Goal: Task Accomplishment & Management: Use online tool/utility

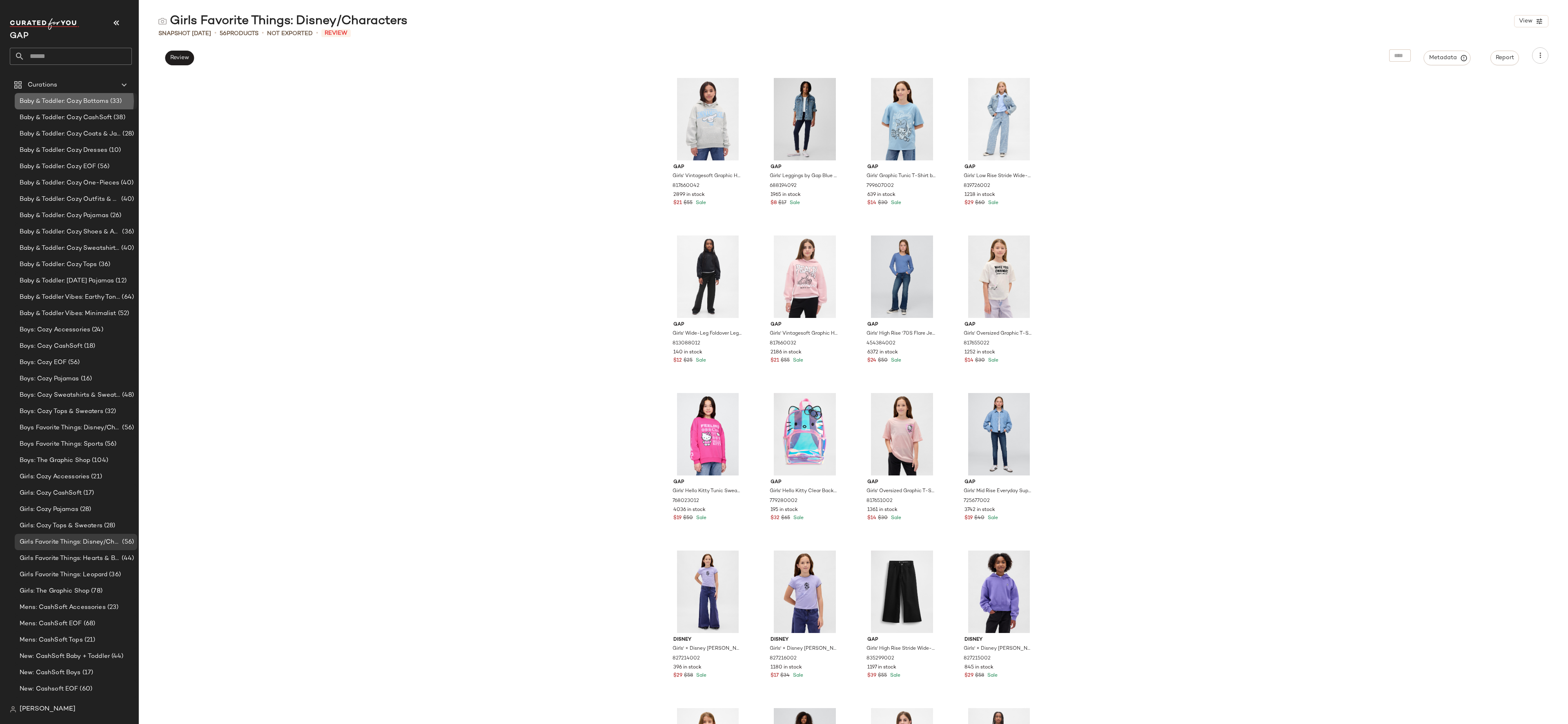
click at [93, 97] on span "Baby & Toddler: Cozy Bottoms" at bounding box center [64, 101] width 89 height 9
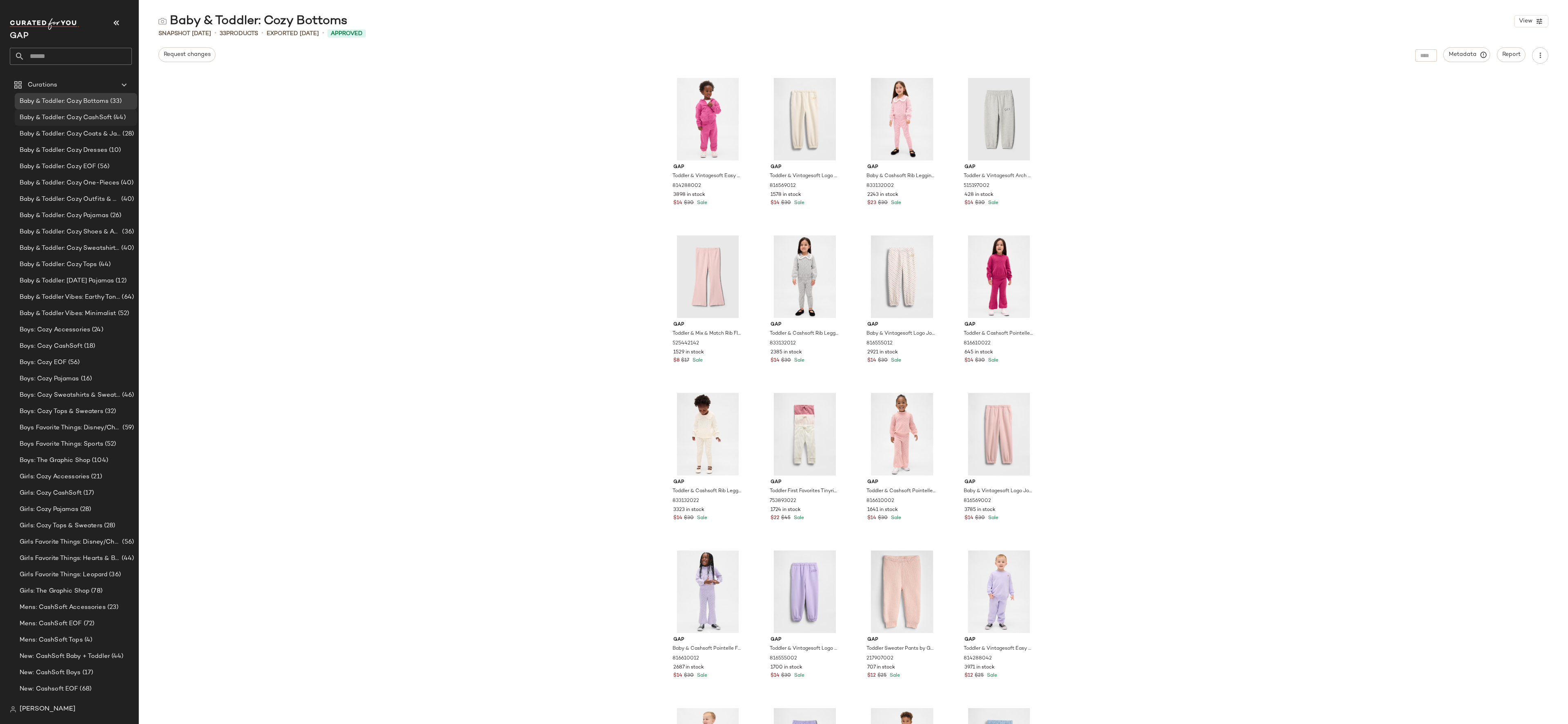
click at [91, 113] on span "Baby & Toddler: Cozy CashSoft" at bounding box center [66, 117] width 93 height 9
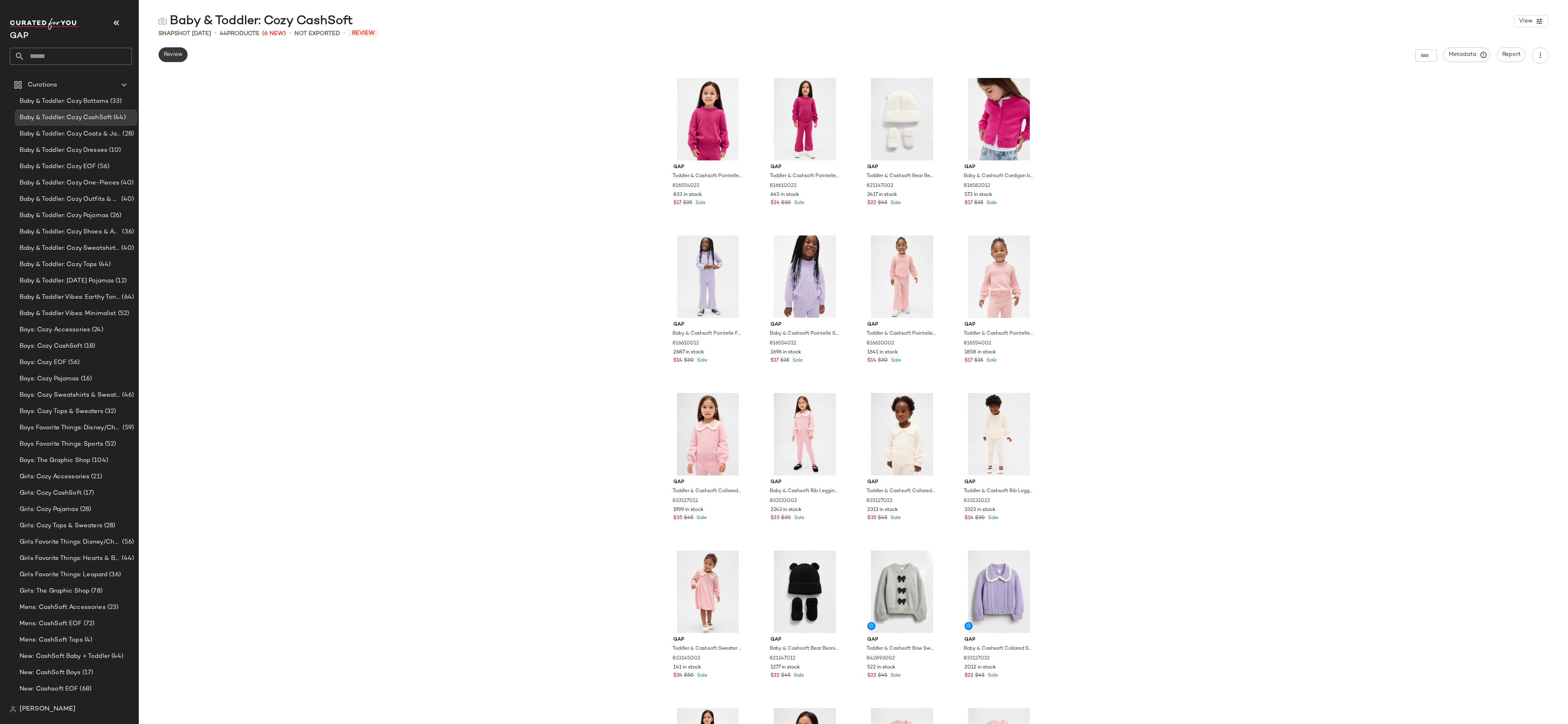
click at [175, 55] on span "Review" at bounding box center [173, 55] width 19 height 7
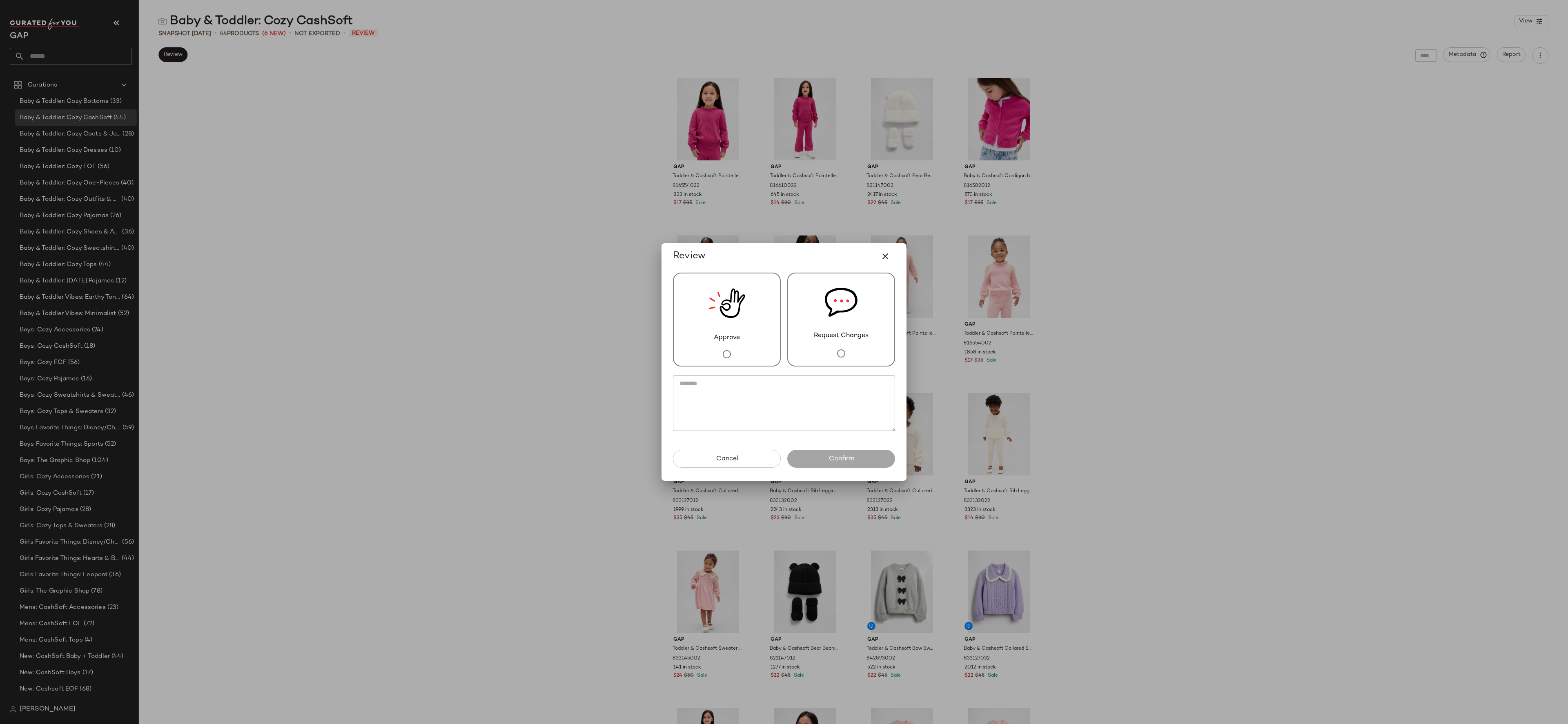
click at [709, 315] on img at bounding box center [727, 303] width 37 height 60
click at [849, 458] on span "Confirm" at bounding box center [841, 459] width 26 height 8
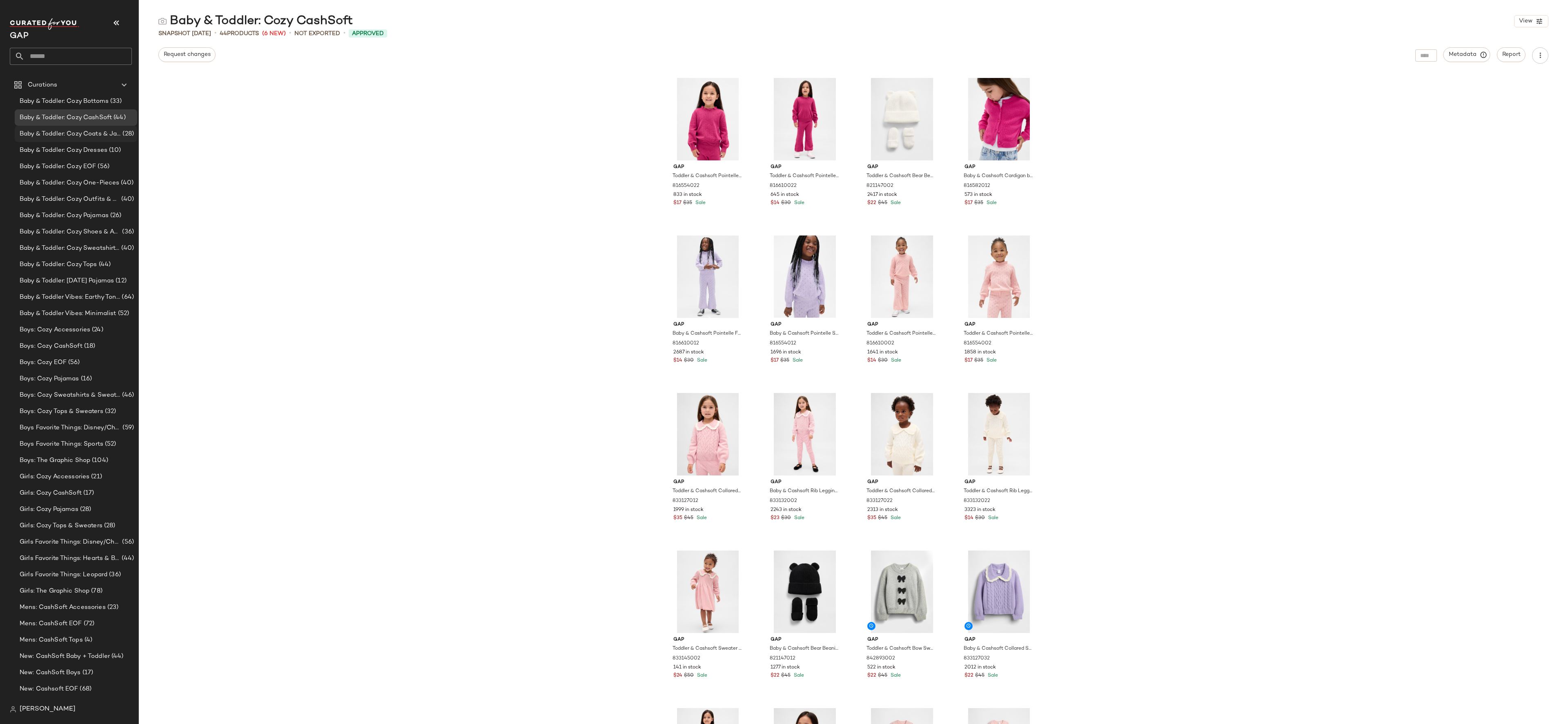
click at [93, 133] on span "Baby & Toddler: Cozy Coats & Jackets" at bounding box center [70, 134] width 101 height 9
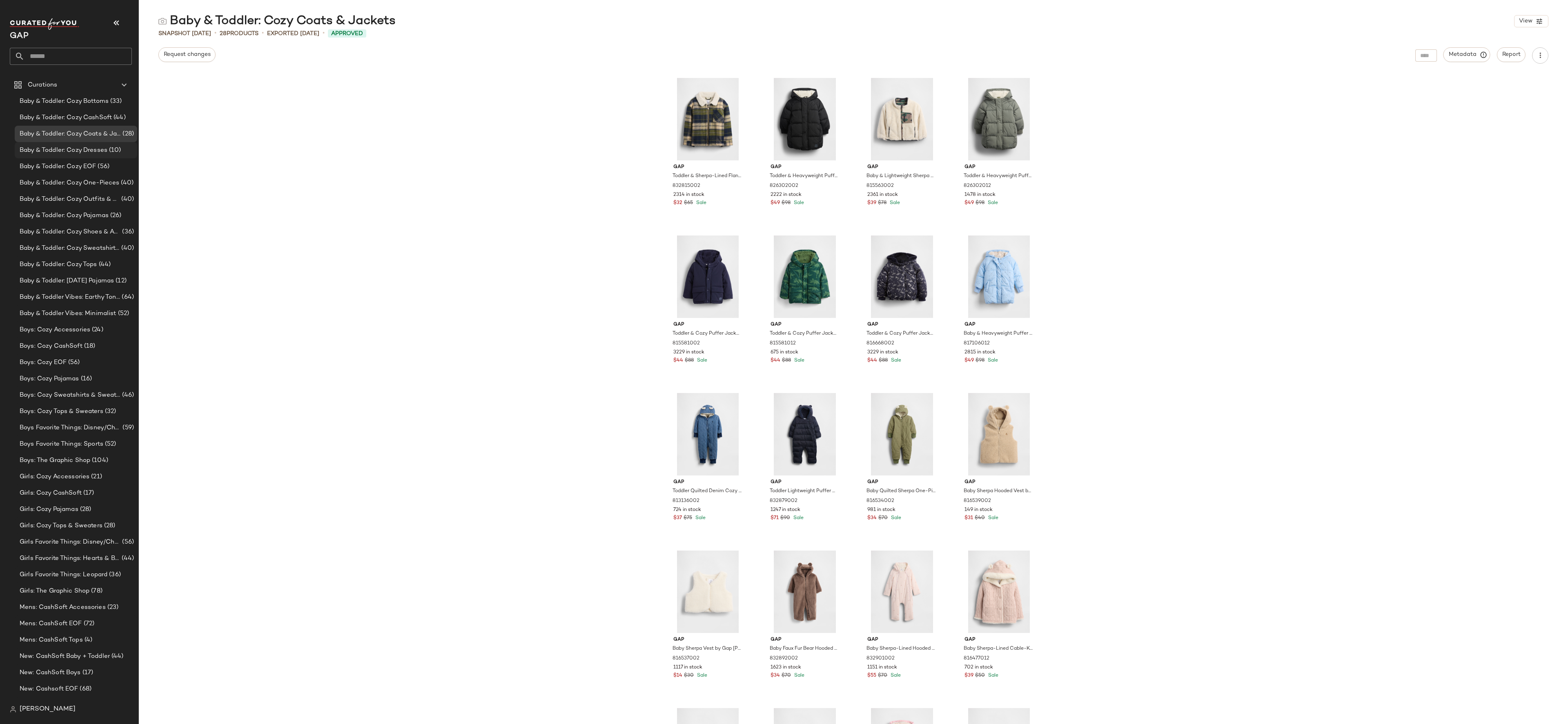
click at [88, 150] on span "Baby & Toddler: Cozy Dresses" at bounding box center [63, 150] width 88 height 9
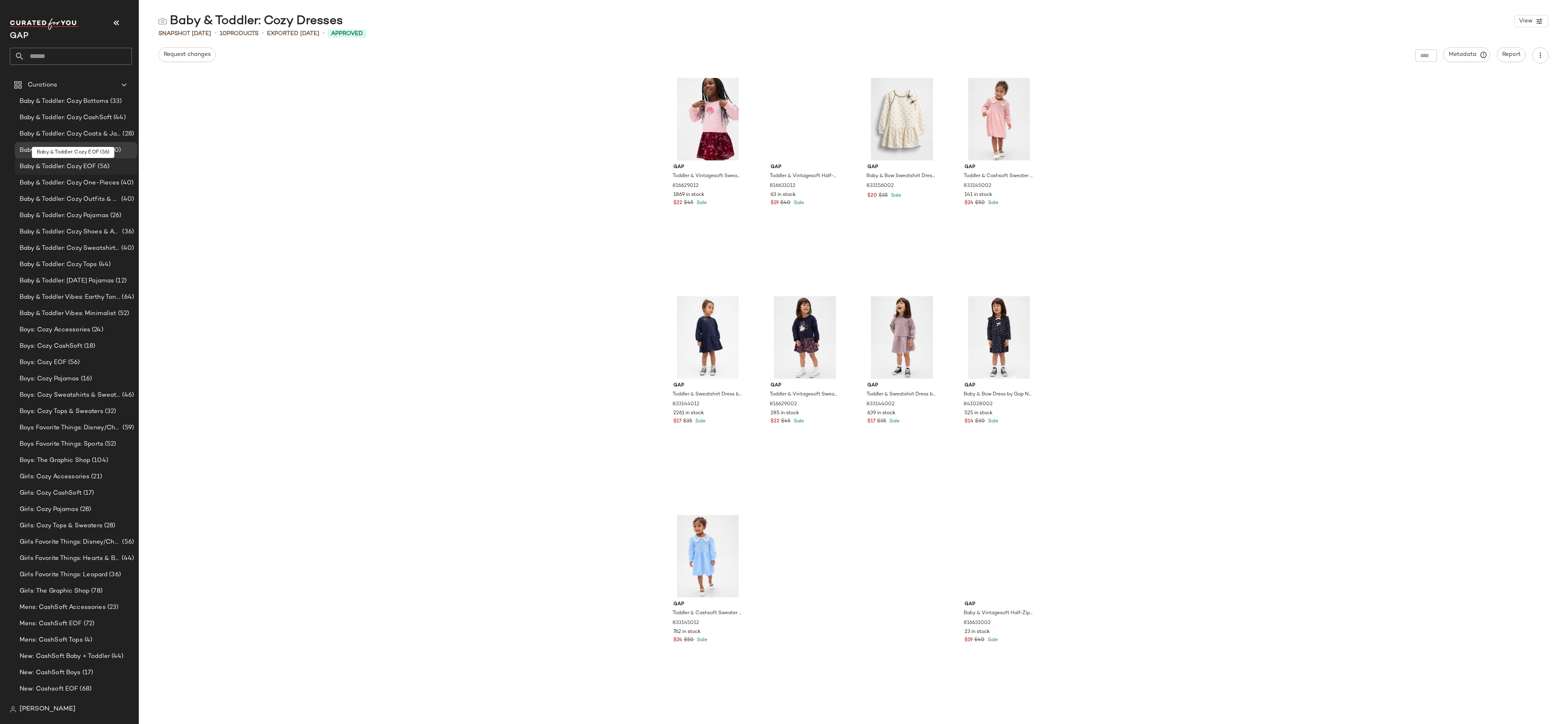
click at [86, 162] on span "Baby & Toddler: Cozy EOF" at bounding box center [57, 166] width 76 height 9
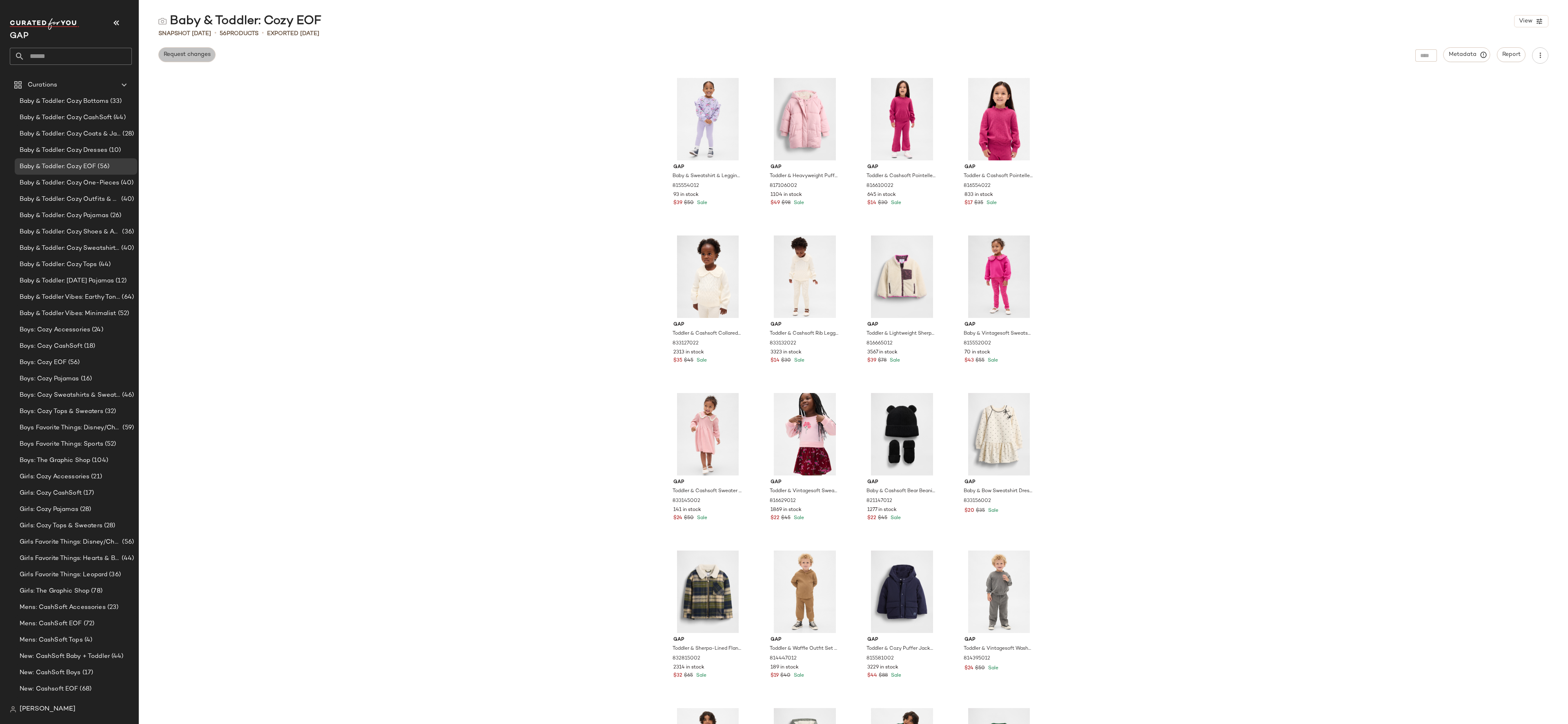
click at [198, 59] on button "Request changes" at bounding box center [187, 55] width 57 height 15
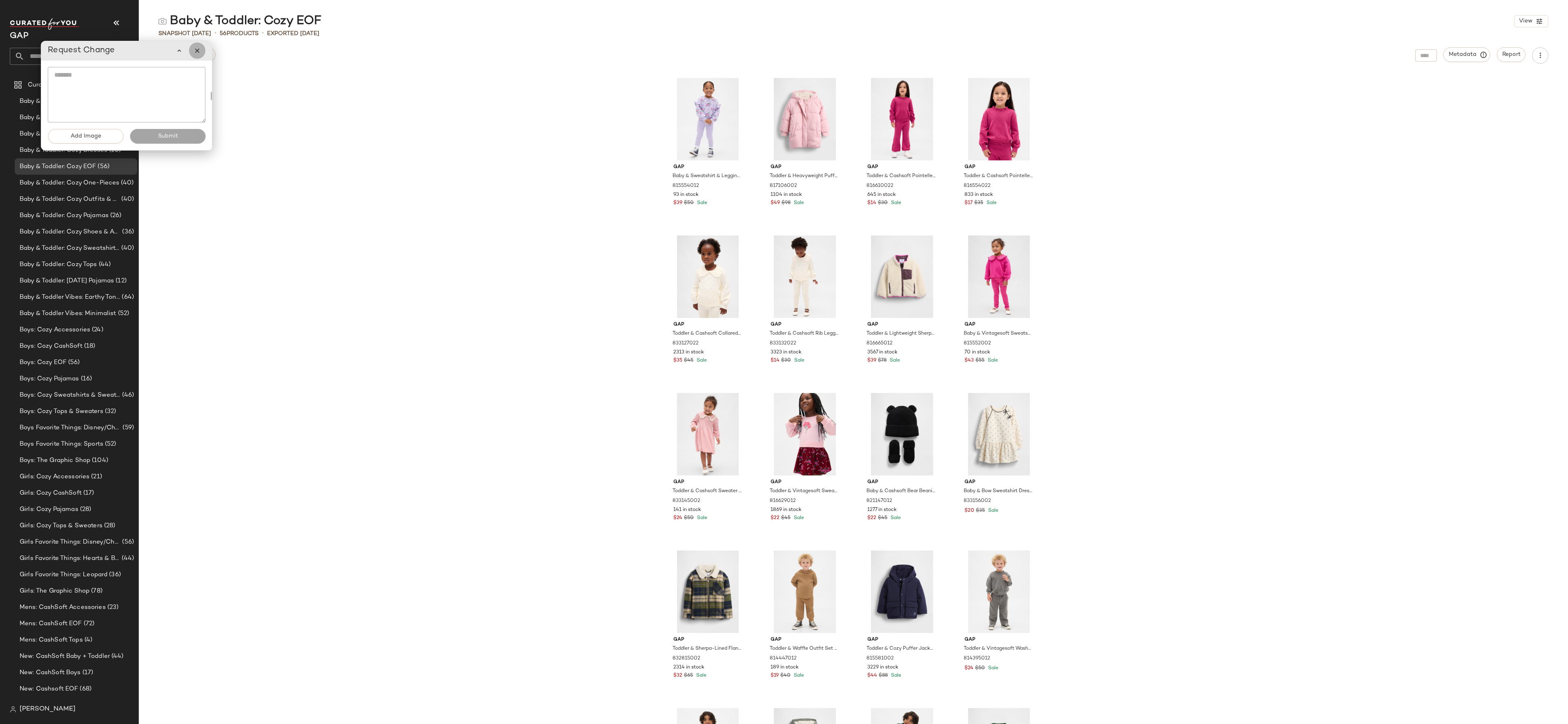
click at [198, 58] on button "button" at bounding box center [197, 50] width 16 height 16
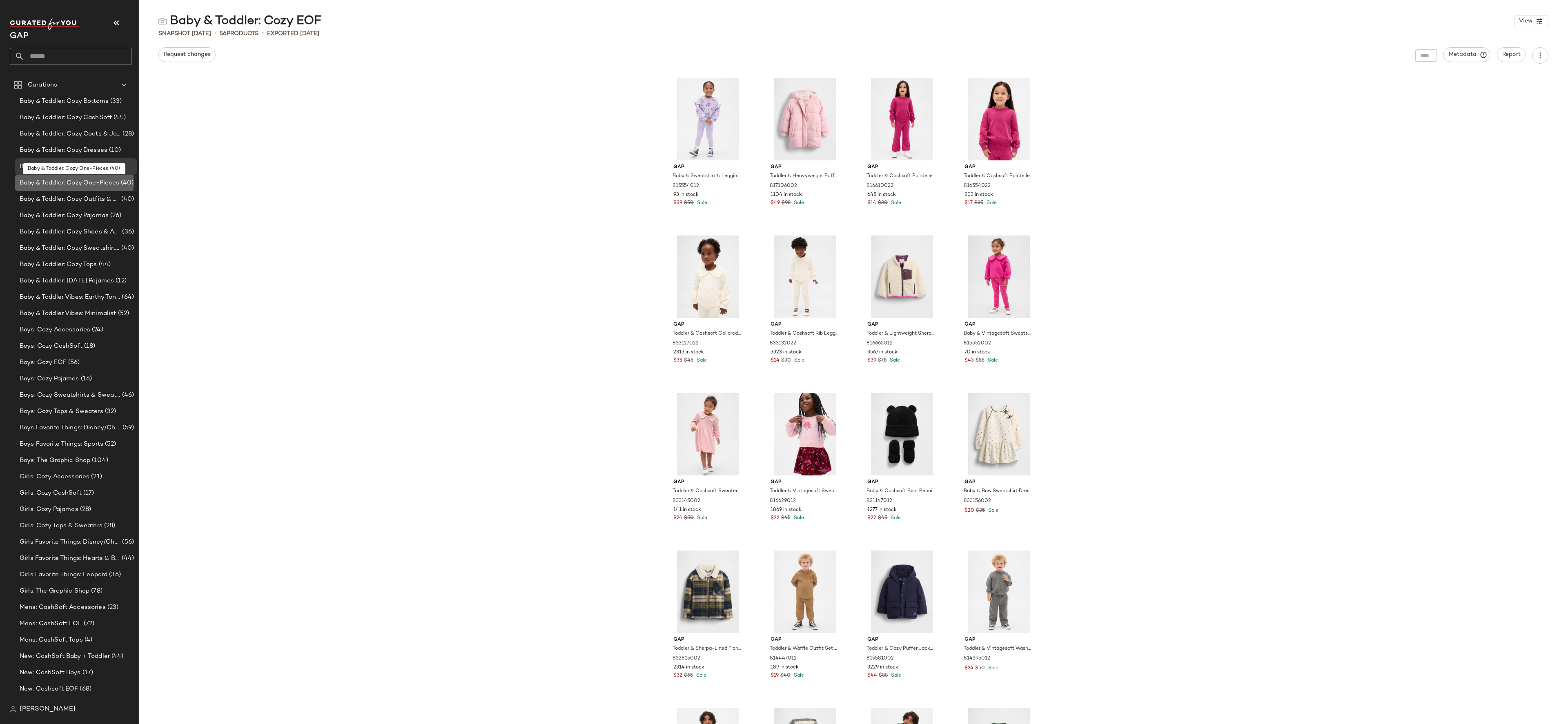
click at [103, 184] on span "Baby & Toddler: Cozy One-Pieces" at bounding box center [69, 183] width 100 height 9
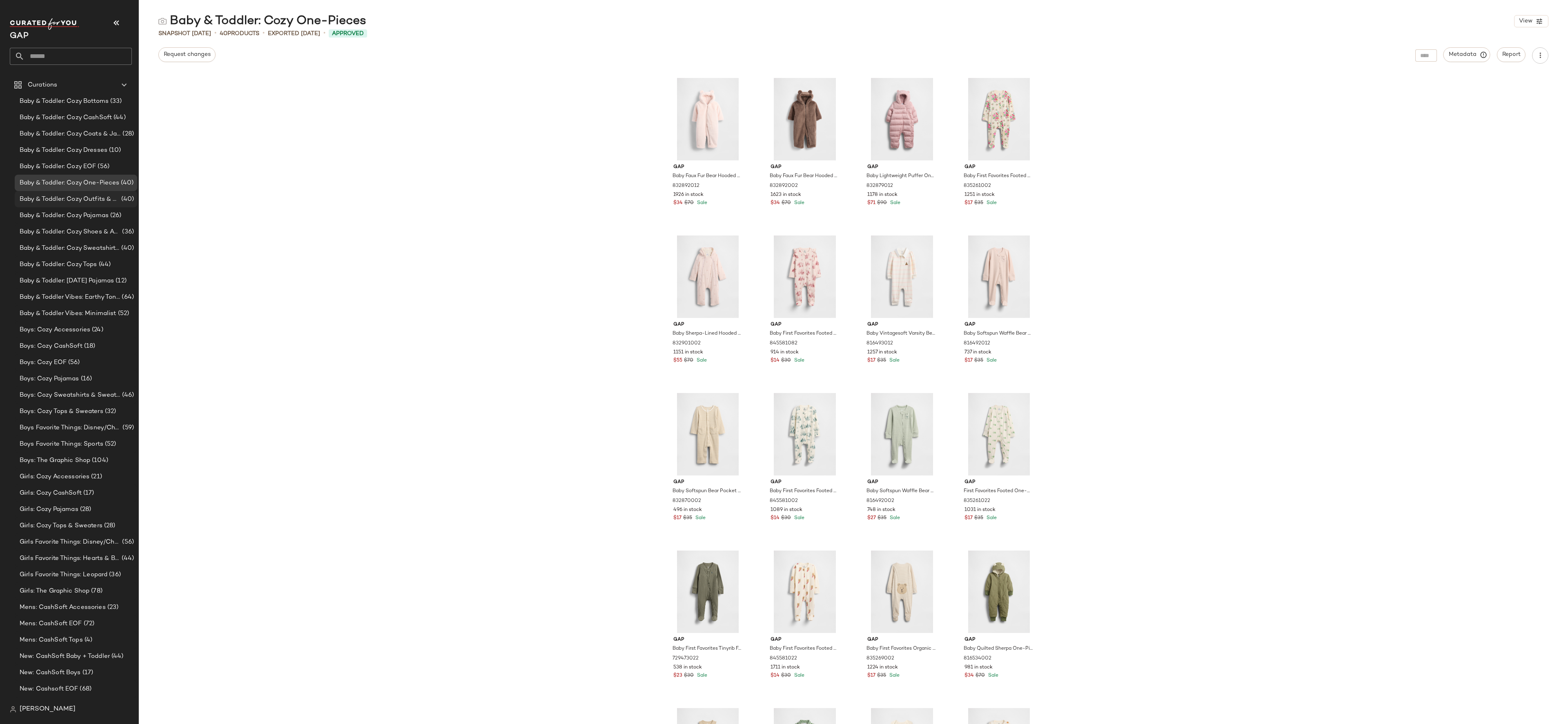
click at [103, 193] on div "Baby & Toddler: Cozy Outfits & Sets (40)" at bounding box center [75, 199] width 122 height 16
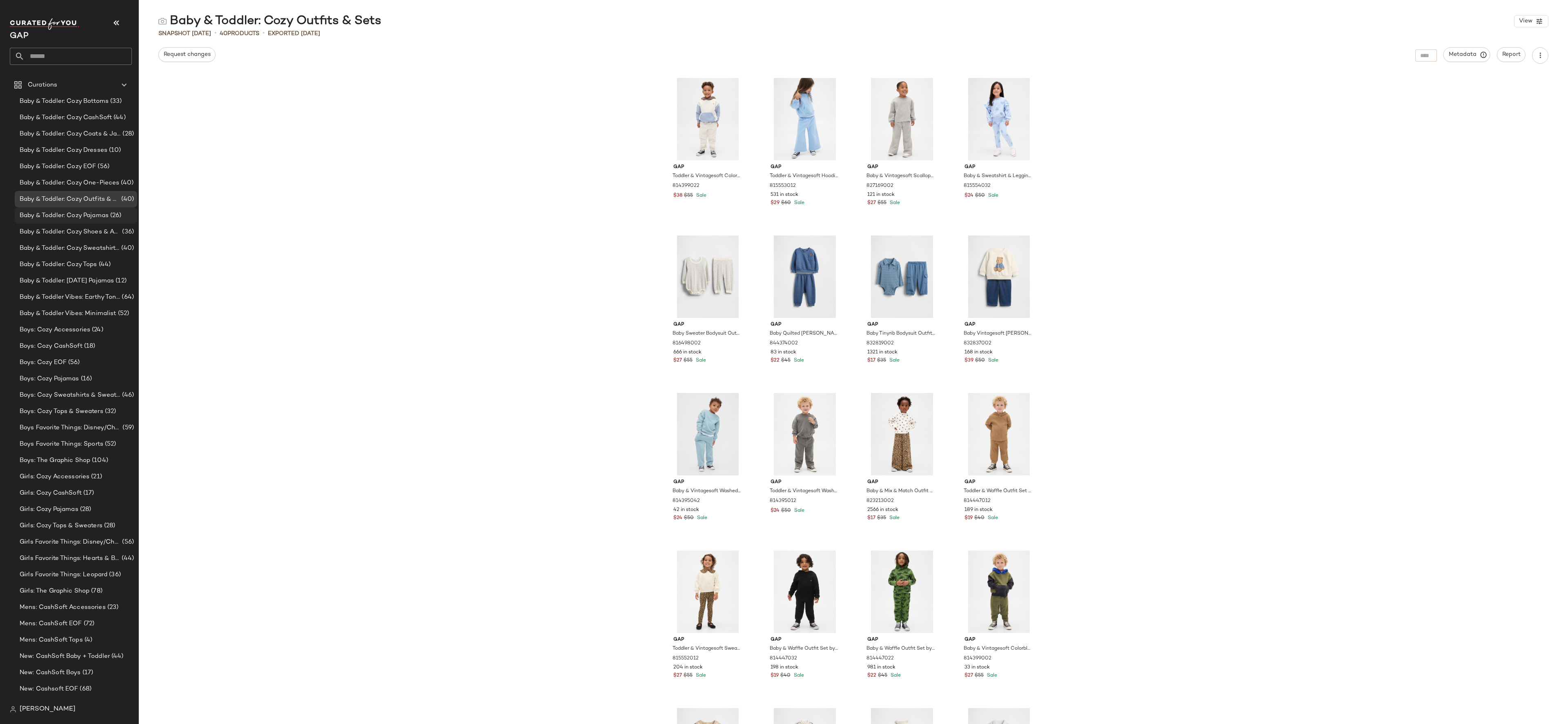
click at [93, 220] on span "Baby & Toddler: Cozy Pajamas" at bounding box center [64, 215] width 89 height 9
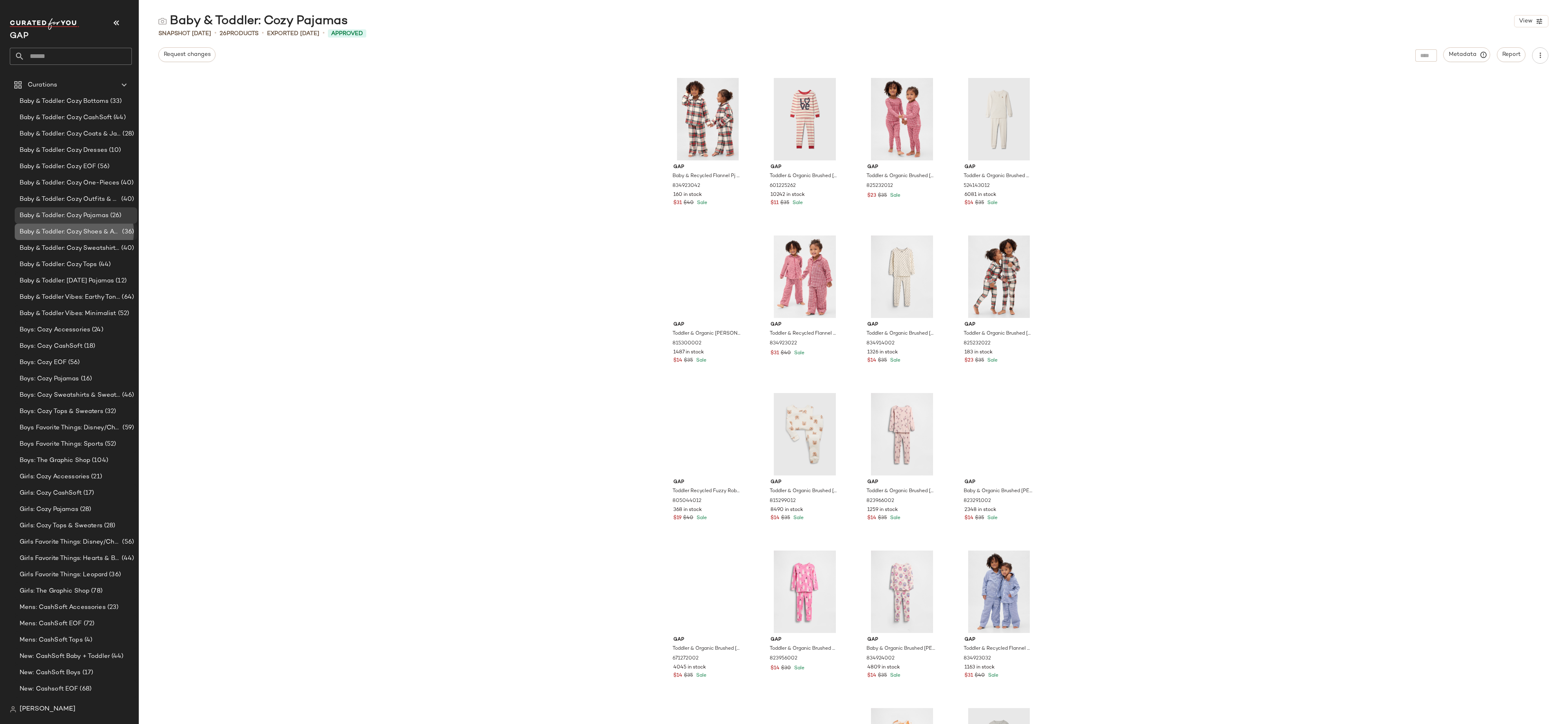
click at [93, 229] on span "Baby & Toddler: Cozy Shoes & Accessories" at bounding box center [70, 232] width 101 height 9
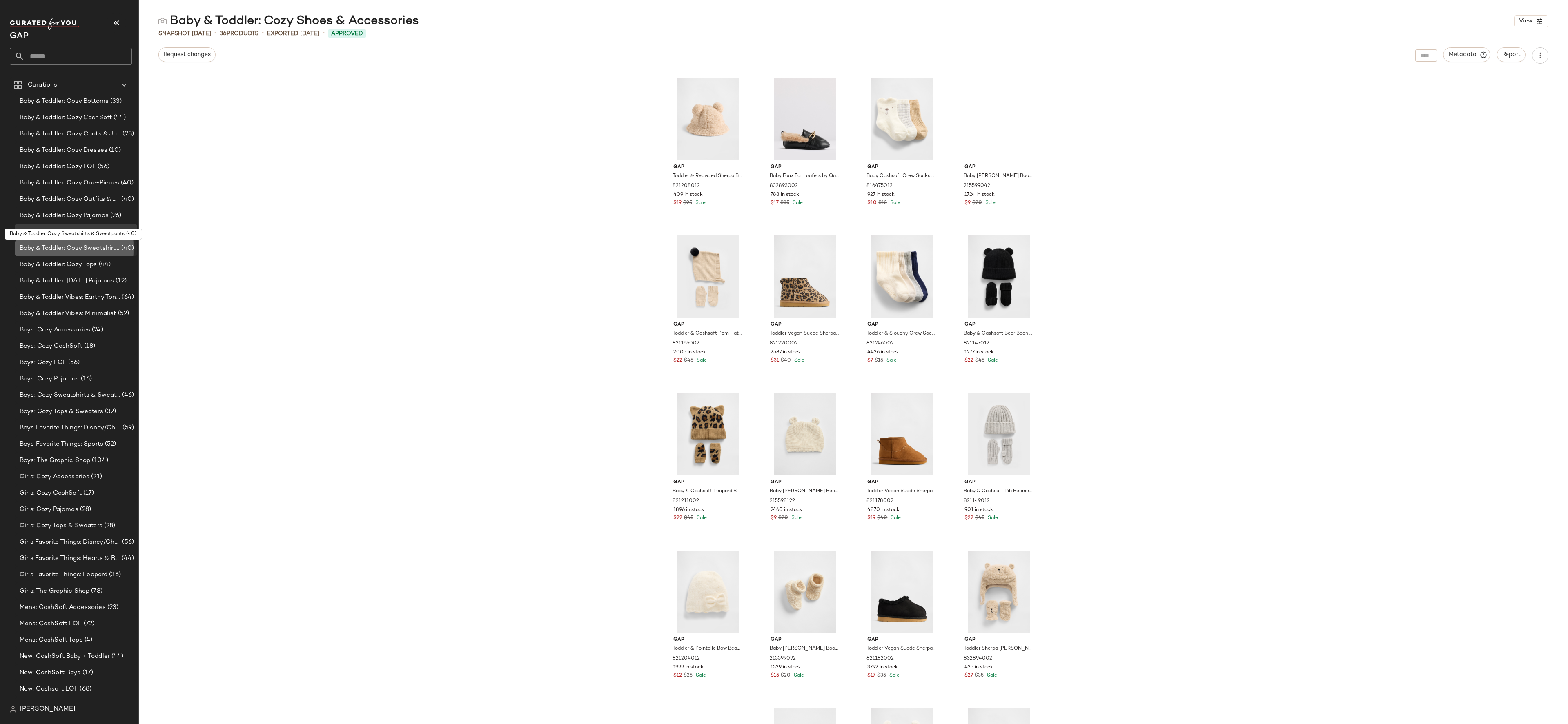
click at [93, 244] on span "Baby & Toddler: Cozy Sweatshirts & Sweatpants" at bounding box center [69, 248] width 100 height 9
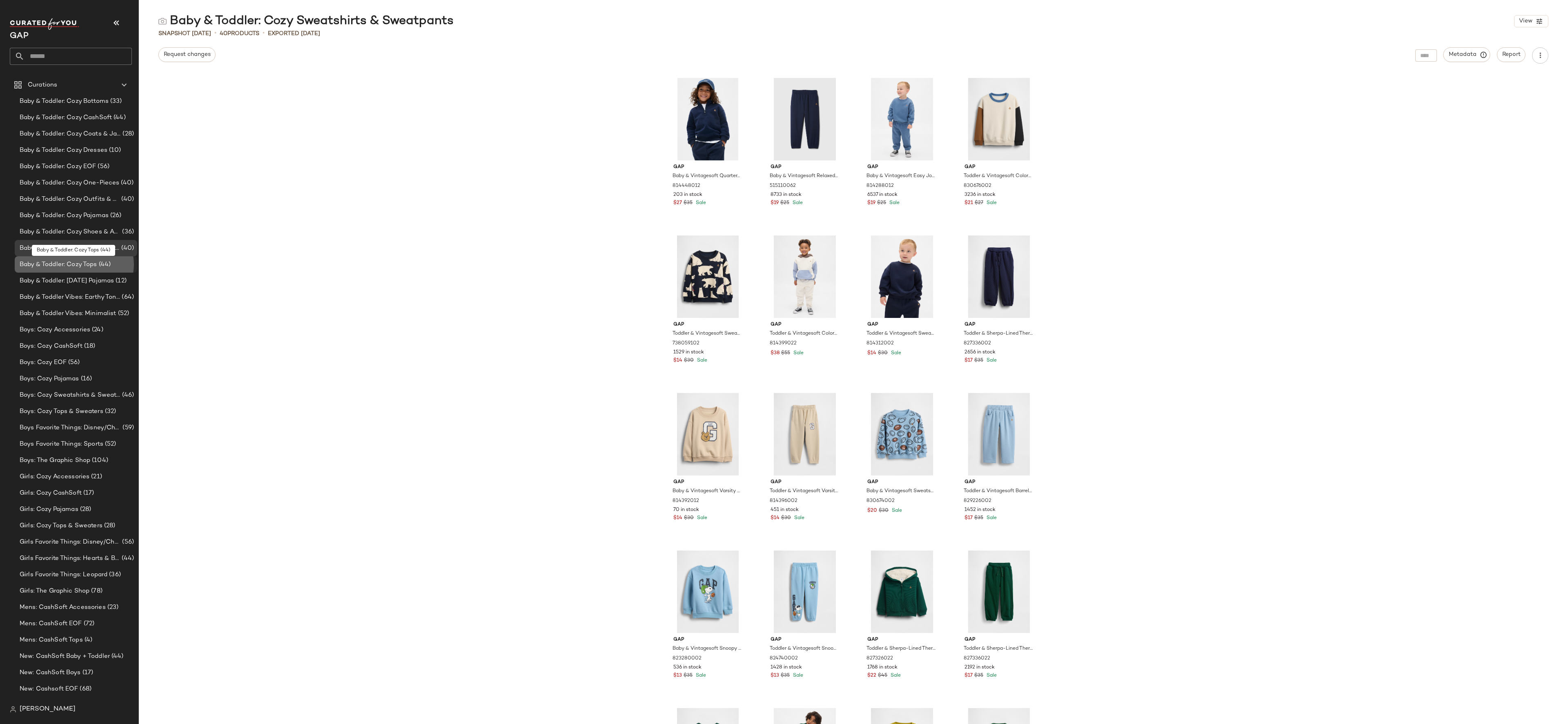
click at [94, 259] on div "Baby & Toddler: Cozy Tops (44)" at bounding box center [75, 264] width 122 height 16
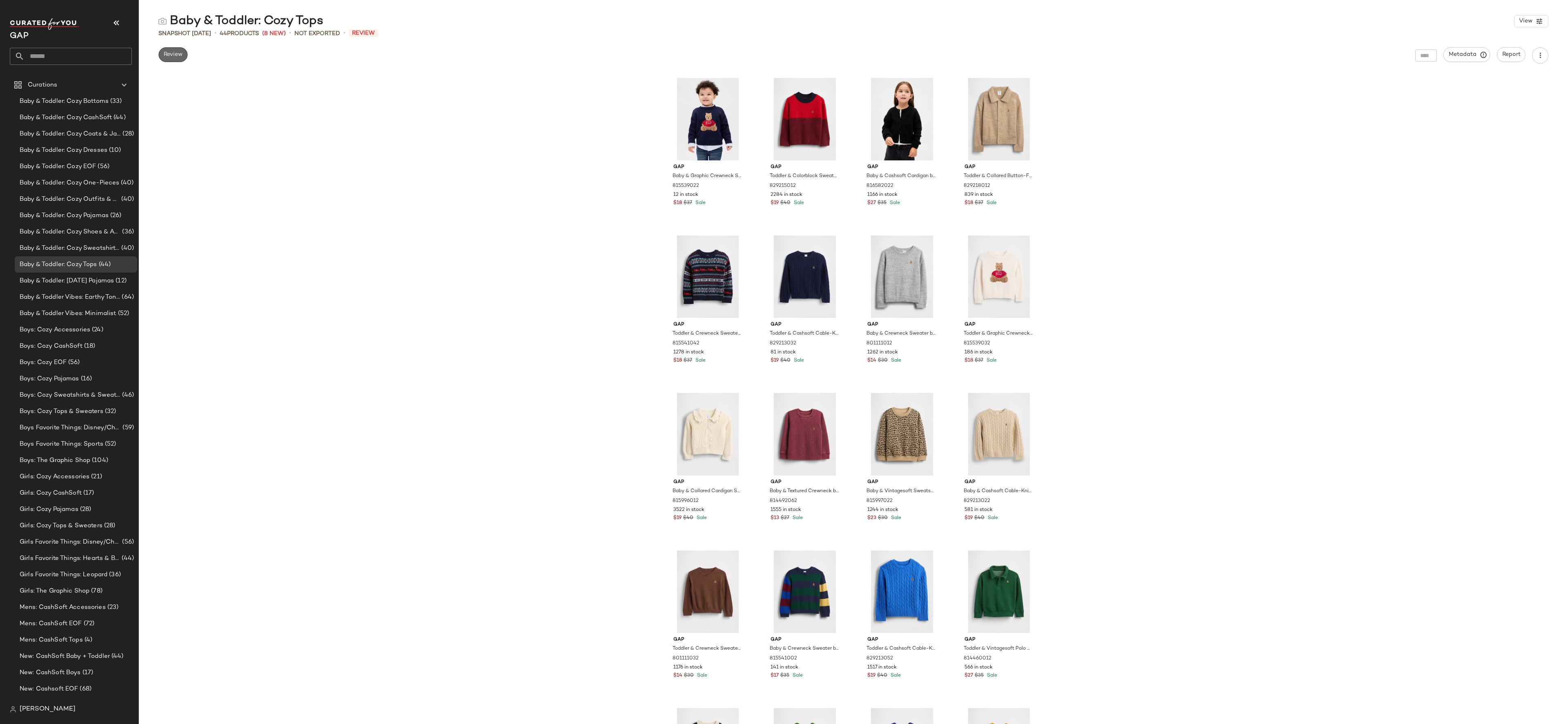
click at [175, 58] on span "Review" at bounding box center [173, 55] width 19 height 7
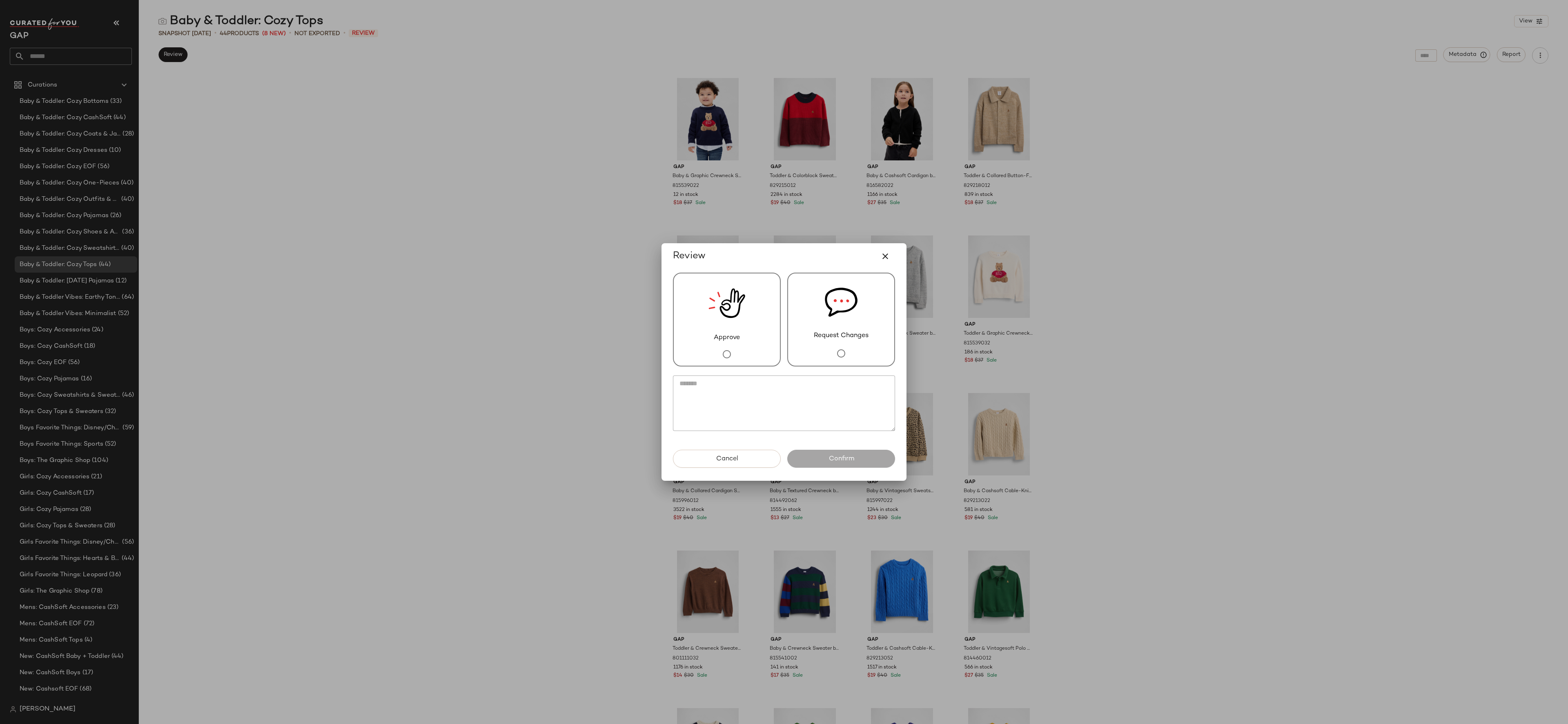
click at [723, 335] on span "Approve" at bounding box center [727, 338] width 26 height 10
click at [821, 454] on button "Confirm" at bounding box center [841, 459] width 108 height 18
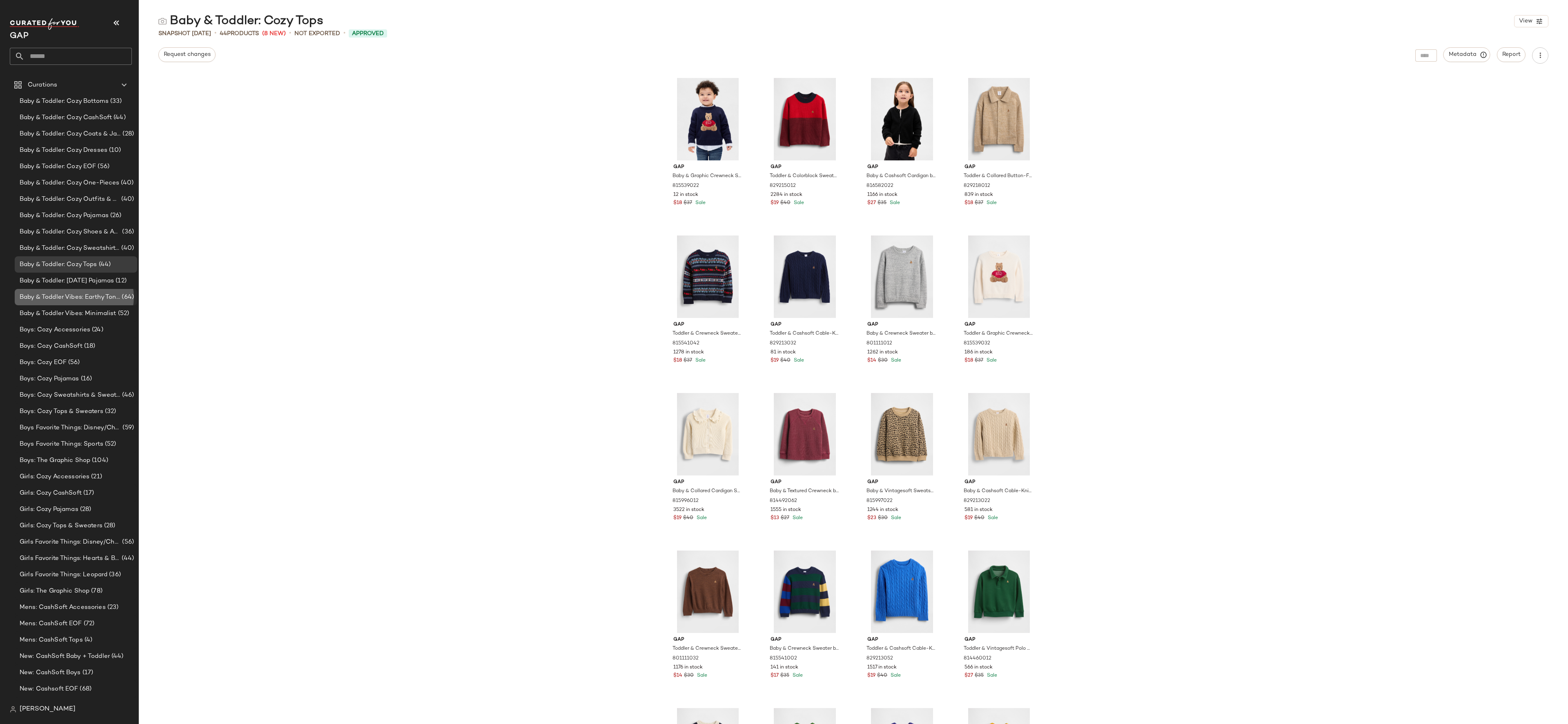
click at [97, 296] on span "Baby & Toddler Vibes: Earthy Tones" at bounding box center [69, 297] width 100 height 9
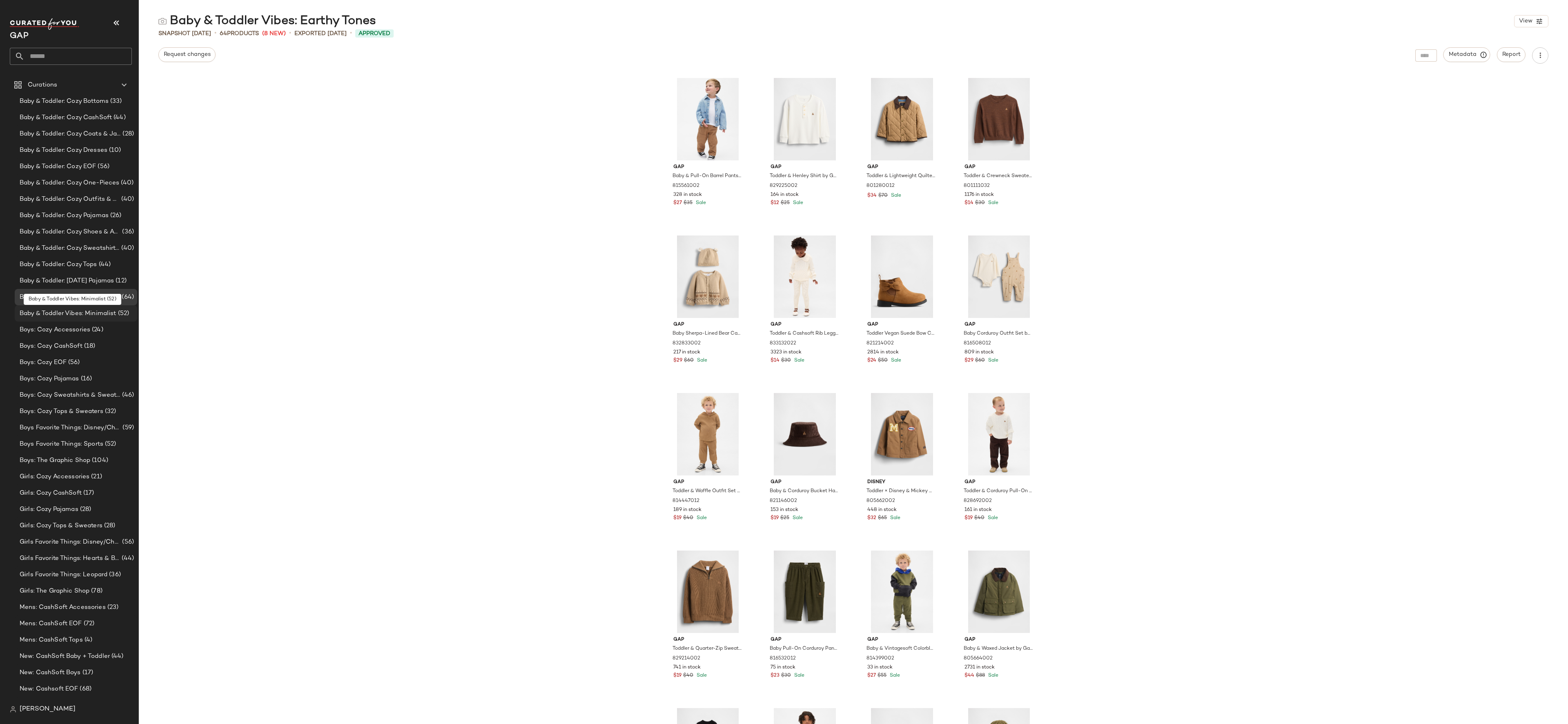
click at [95, 309] on span "Baby & Toddler Vibes: Minimalist" at bounding box center [68, 313] width 97 height 9
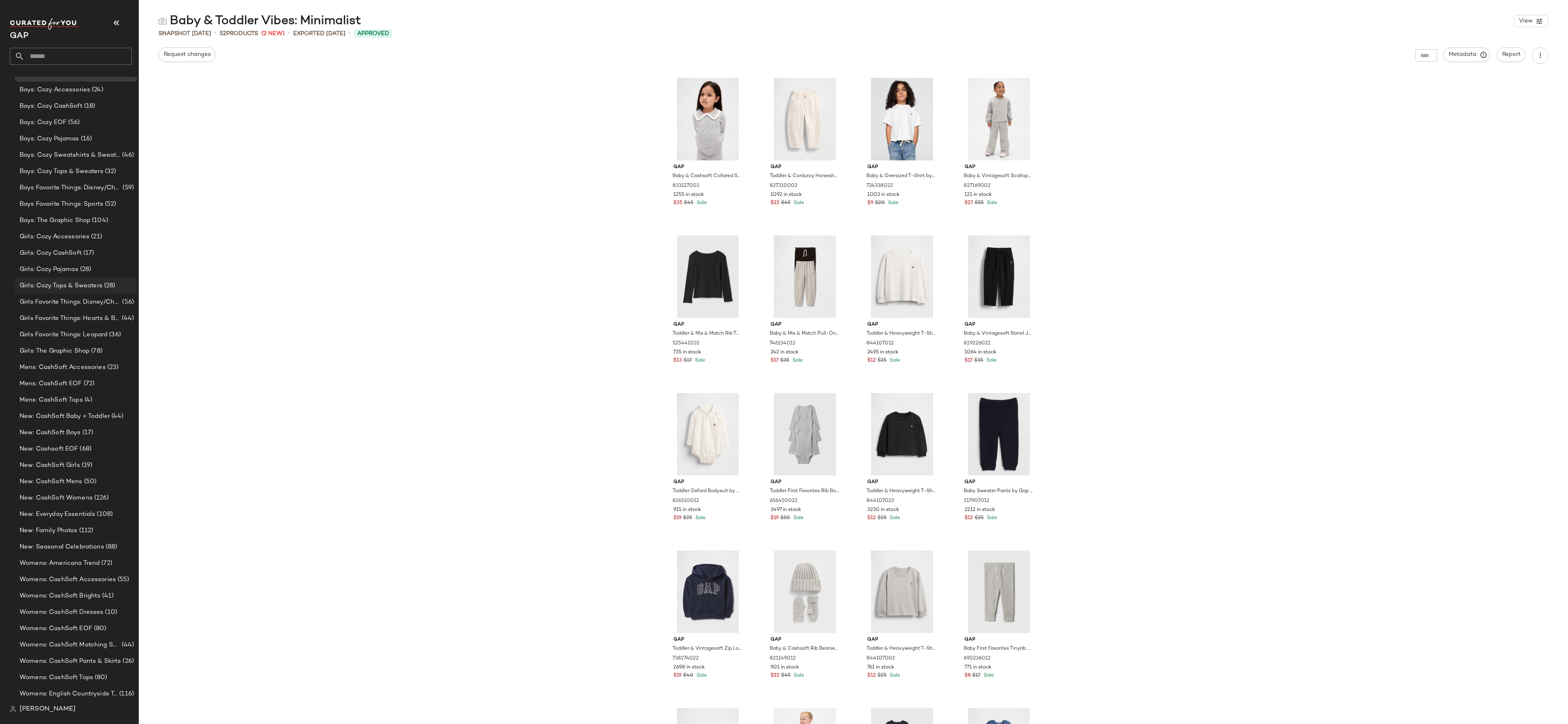
scroll to position [257, 0]
click at [93, 394] on div "New: CashSoft Baby + Toddler (44)" at bounding box center [75, 399] width 122 height 16
